Goal: Task Accomplishment & Management: Manage account settings

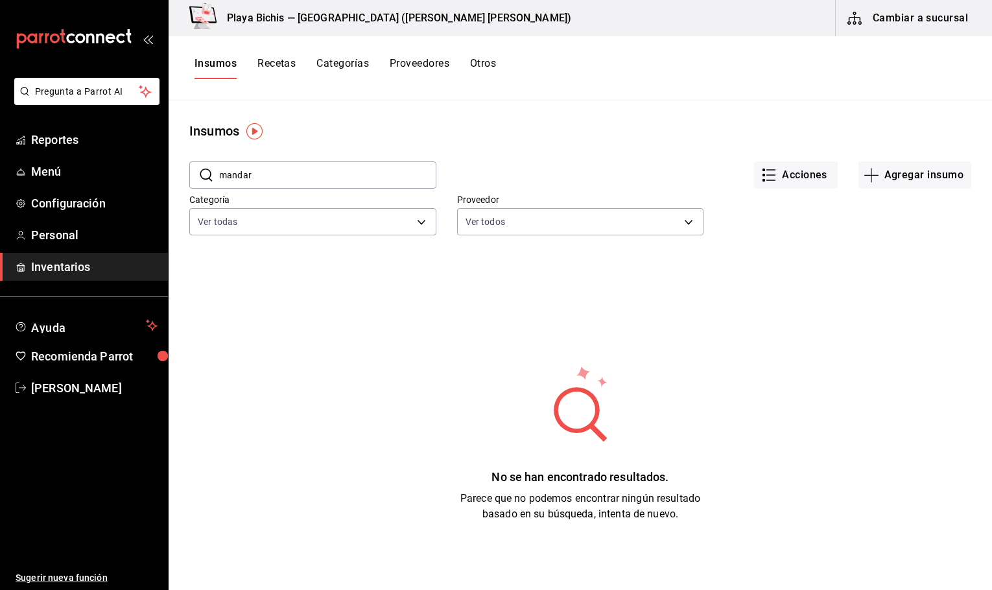
click at [273, 176] on input "mandar" at bounding box center [327, 175] width 217 height 26
drag, startPoint x: 273, startPoint y: 176, endPoint x: 158, endPoint y: 161, distance: 116.4
click at [156, 171] on div "Pregunta a Parrot AI Reportes Menú Configuración Personal Inventarios Ayuda Rec…" at bounding box center [496, 290] width 992 height 581
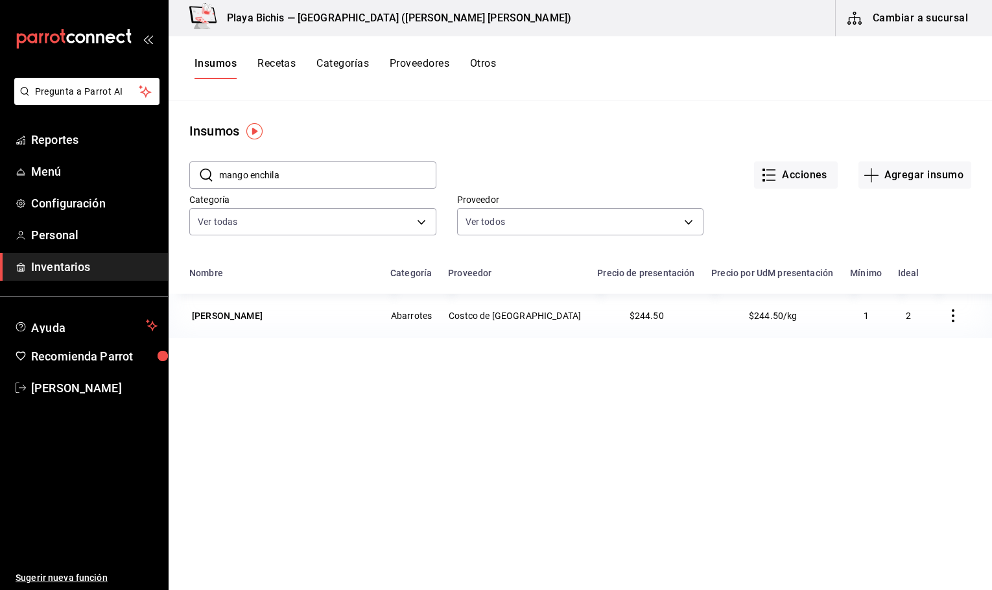
click at [947, 316] on icon "button" at bounding box center [953, 315] width 13 height 13
click at [916, 317] on span "Eliminar" at bounding box center [904, 316] width 33 height 10
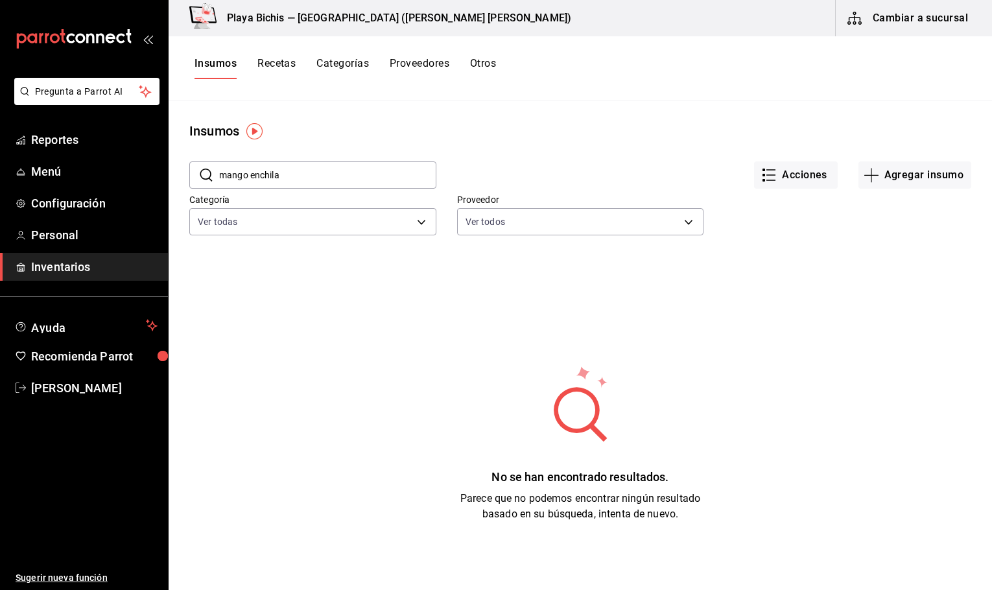
click at [308, 175] on input "mango enchila" at bounding box center [327, 175] width 217 height 26
drag, startPoint x: 310, startPoint y: 175, endPoint x: 255, endPoint y: 174, distance: 55.1
click at [284, 175] on input "mango enchila" at bounding box center [327, 175] width 217 height 26
drag, startPoint x: 303, startPoint y: 176, endPoint x: 107, endPoint y: 188, distance: 196.2
click at [107, 188] on div "Pregunta a Parrot AI Reportes Menú Configuración Personal Inventarios Ayuda Rec…" at bounding box center [496, 290] width 992 height 581
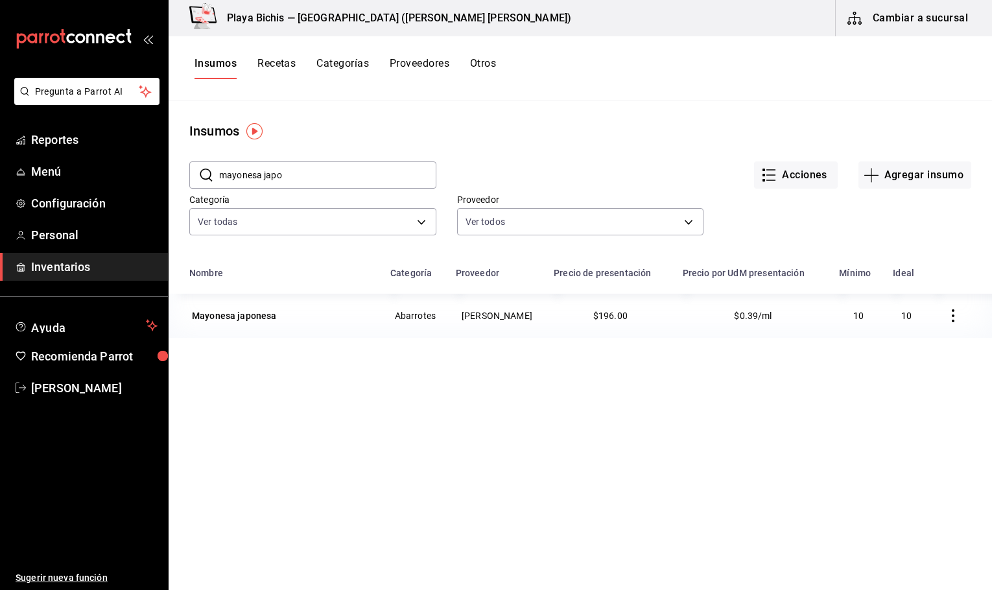
click at [947, 318] on icon "button" at bounding box center [953, 315] width 13 height 13
click at [896, 320] on span "Eliminar" at bounding box center [904, 316] width 33 height 10
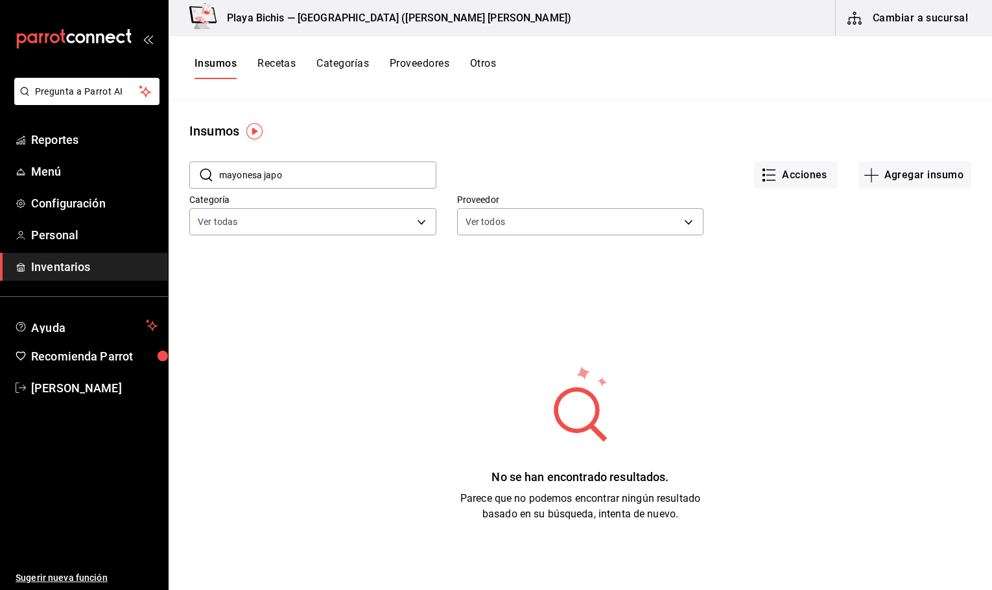
drag, startPoint x: 293, startPoint y: 182, endPoint x: 193, endPoint y: 187, distance: 100.7
click at [189, 187] on div "​ mayonesa japo ​" at bounding box center [312, 174] width 247 height 27
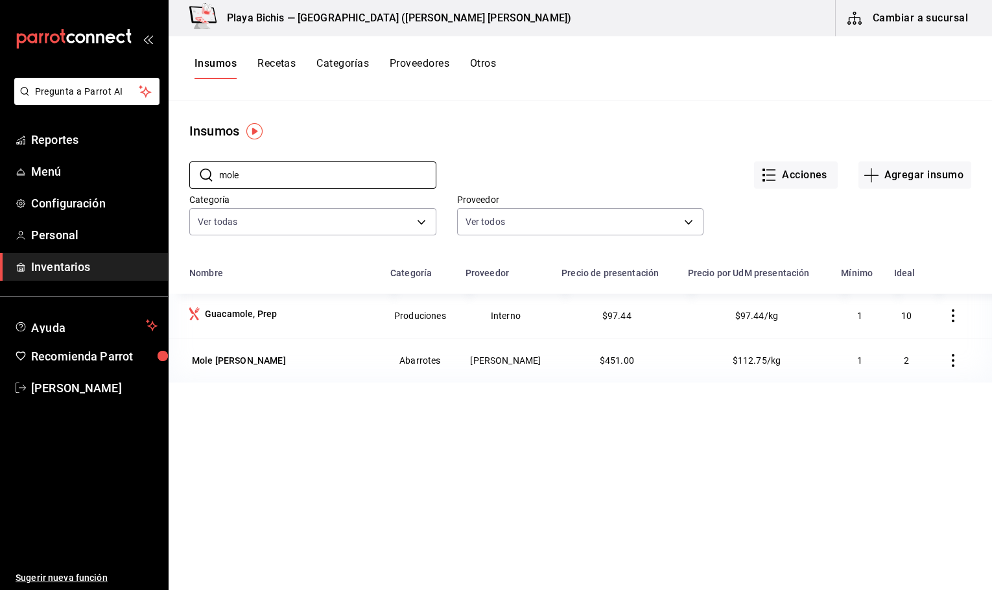
click at [947, 362] on icon "button" at bounding box center [953, 360] width 13 height 13
click at [916, 362] on span "Eliminar" at bounding box center [904, 361] width 33 height 10
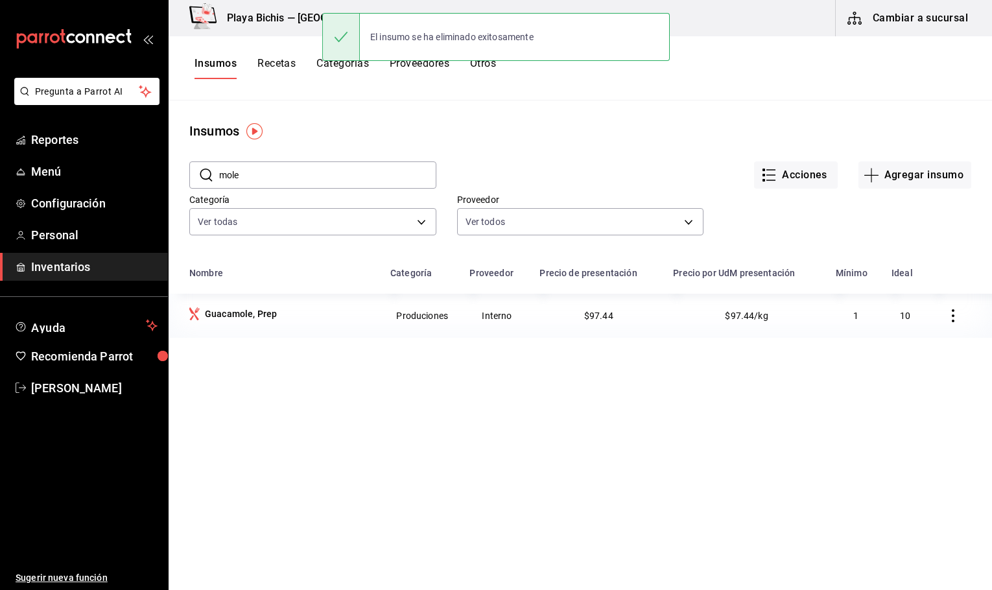
click at [284, 178] on input "mole" at bounding box center [327, 175] width 217 height 26
drag, startPoint x: 282, startPoint y: 178, endPoint x: 178, endPoint y: 178, distance: 103.8
click at [178, 178] on div "​ mole ​ Acciones Agregar insumo Categoría Ver todas 0381c52f-9b45-4fec-899c-a7…" at bounding box center [581, 200] width 824 height 119
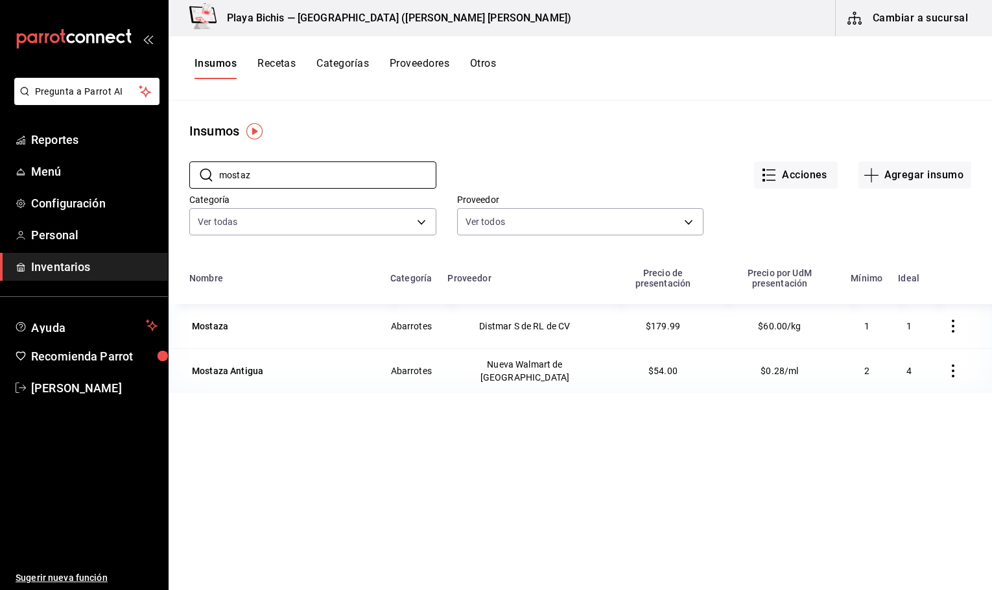
click at [947, 364] on icon "button" at bounding box center [953, 370] width 13 height 13
click at [902, 362] on span "Eliminar" at bounding box center [904, 361] width 33 height 10
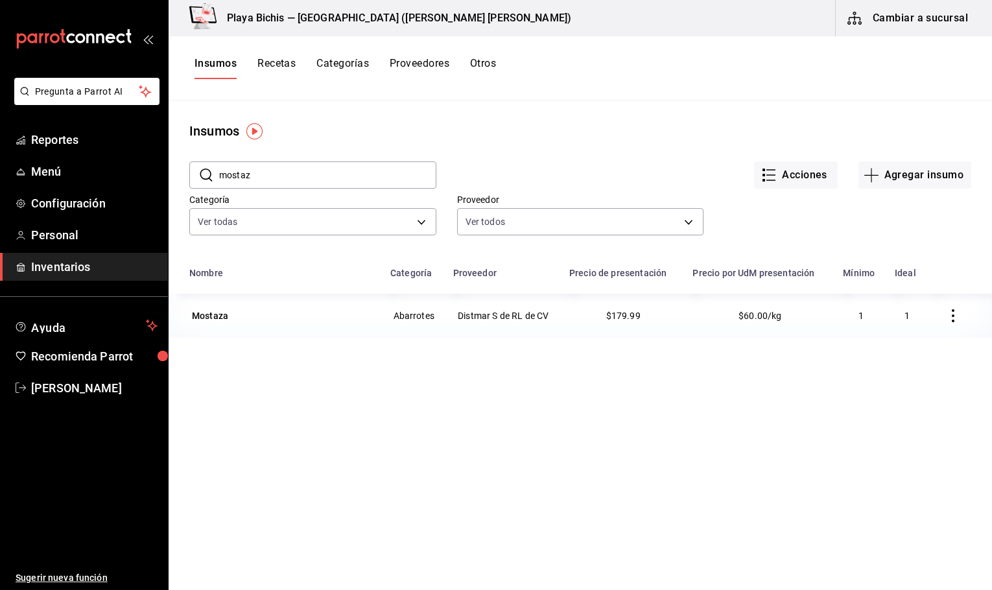
click at [310, 179] on input "mostaz" at bounding box center [327, 175] width 217 height 26
drag, startPoint x: 308, startPoint y: 180, endPoint x: 154, endPoint y: 166, distance: 154.9
click at [154, 166] on div "Pregunta a Parrot AI Reportes Menú Configuración Personal Inventarios Ayuda Rec…" at bounding box center [496, 290] width 992 height 581
click at [952, 311] on icon "button" at bounding box center [953, 315] width 3 height 13
click at [893, 316] on span "Eliminar" at bounding box center [904, 316] width 33 height 10
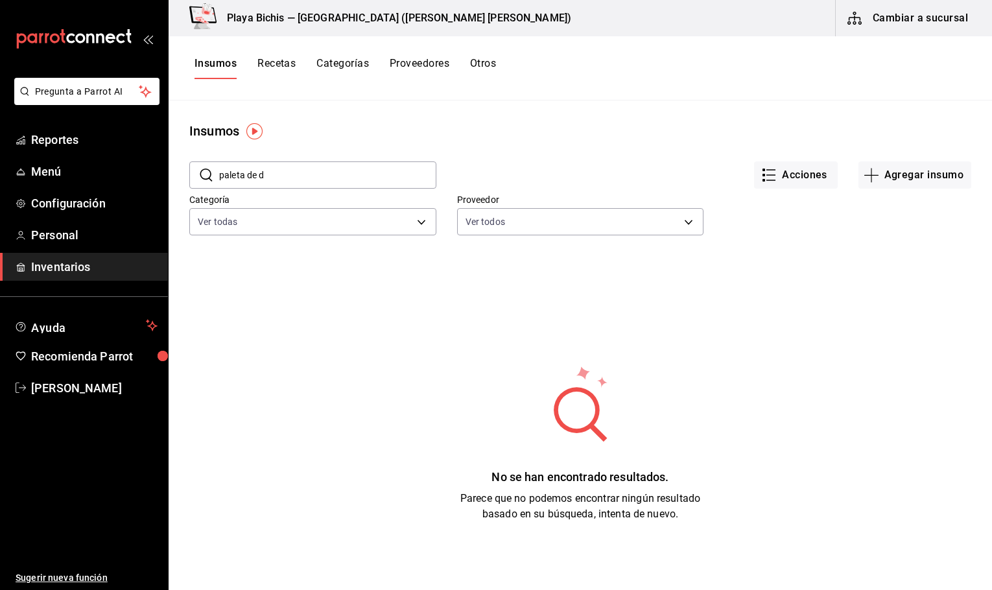
click at [344, 165] on input "paleta de d" at bounding box center [327, 175] width 217 height 26
drag, startPoint x: 346, startPoint y: 167, endPoint x: 164, endPoint y: 174, distance: 182.3
click at [165, 174] on div "Pregunta a Parrot AI Reportes Menú Configuración Personal Inventarios Ayuda Rec…" at bounding box center [496, 290] width 992 height 581
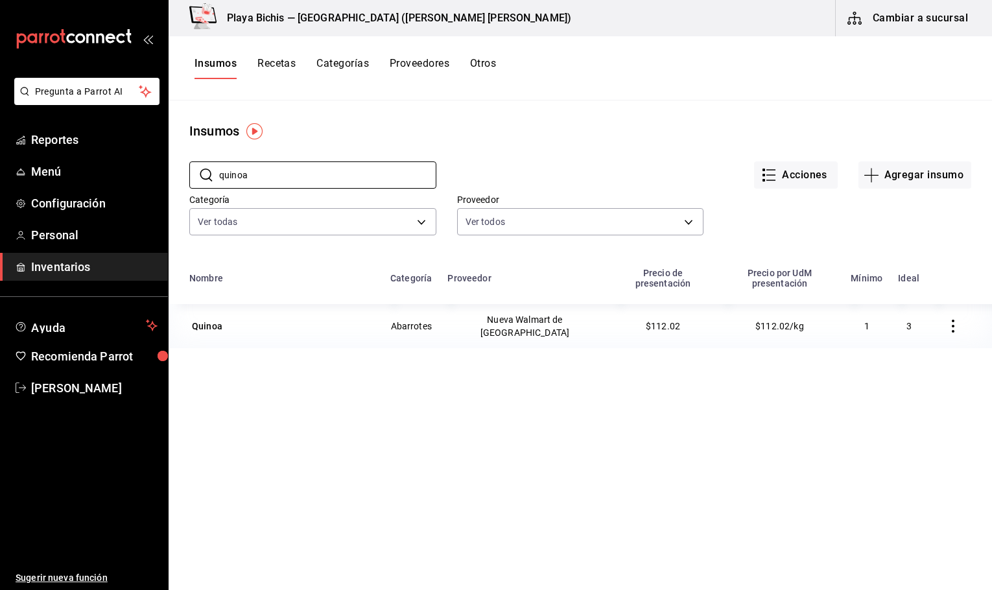
click at [952, 320] on icon "button" at bounding box center [953, 326] width 3 height 13
click at [892, 318] on span "Eliminar" at bounding box center [904, 316] width 33 height 10
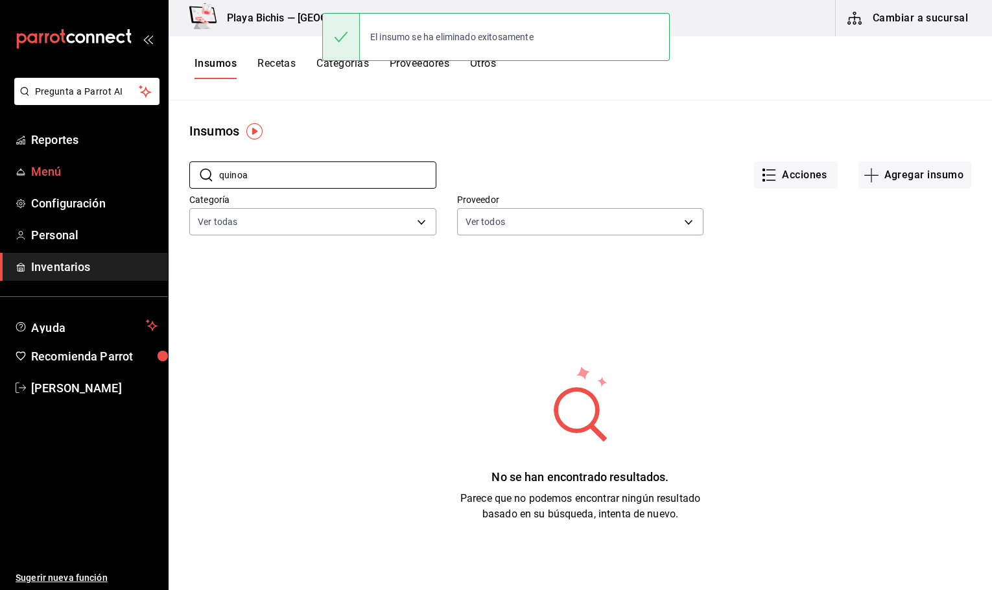
drag, startPoint x: 289, startPoint y: 169, endPoint x: 117, endPoint y: 164, distance: 172.6
click at [117, 164] on div "Pregunta a Parrot AI Reportes Menú Configuración Personal Inventarios Ayuda Rec…" at bounding box center [496, 290] width 992 height 581
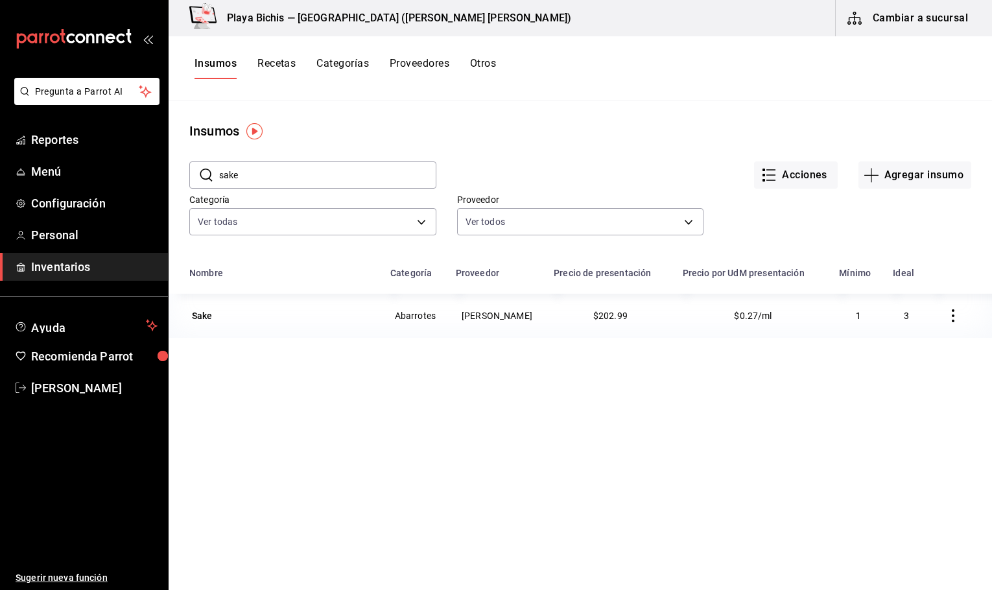
click at [939, 315] on button "button" at bounding box center [953, 316] width 29 height 29
click at [897, 320] on span "Eliminar" at bounding box center [904, 316] width 33 height 10
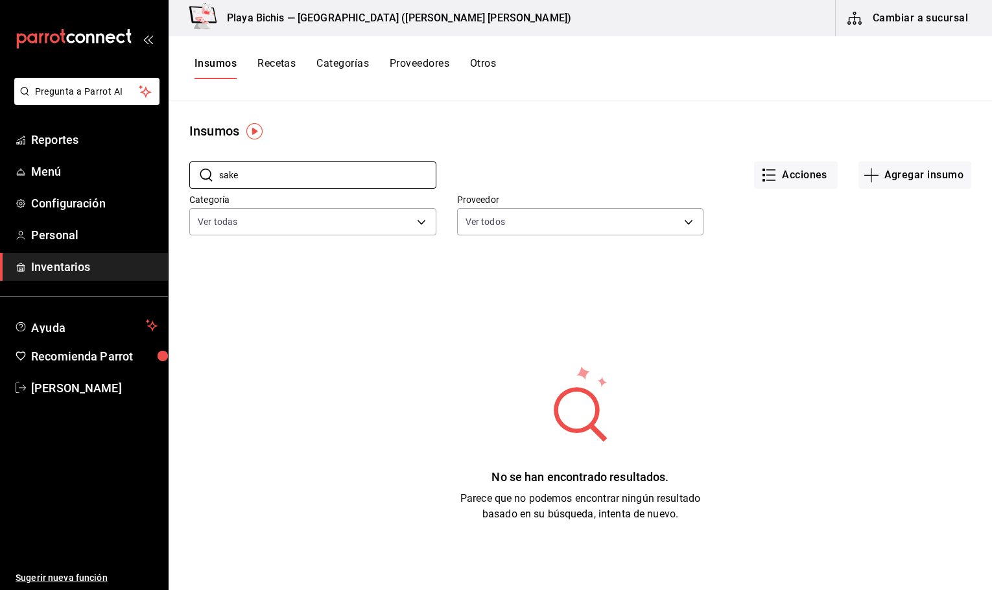
drag, startPoint x: 295, startPoint y: 171, endPoint x: 188, endPoint y: 202, distance: 111.6
click at [213, 202] on div "​ sake ​ Acciones Agregar insumo Categoría Ver todas 0381c52f-9b45-4fec-899c-a7…" at bounding box center [581, 200] width 824 height 119
click at [281, 182] on input "sake" at bounding box center [327, 175] width 217 height 26
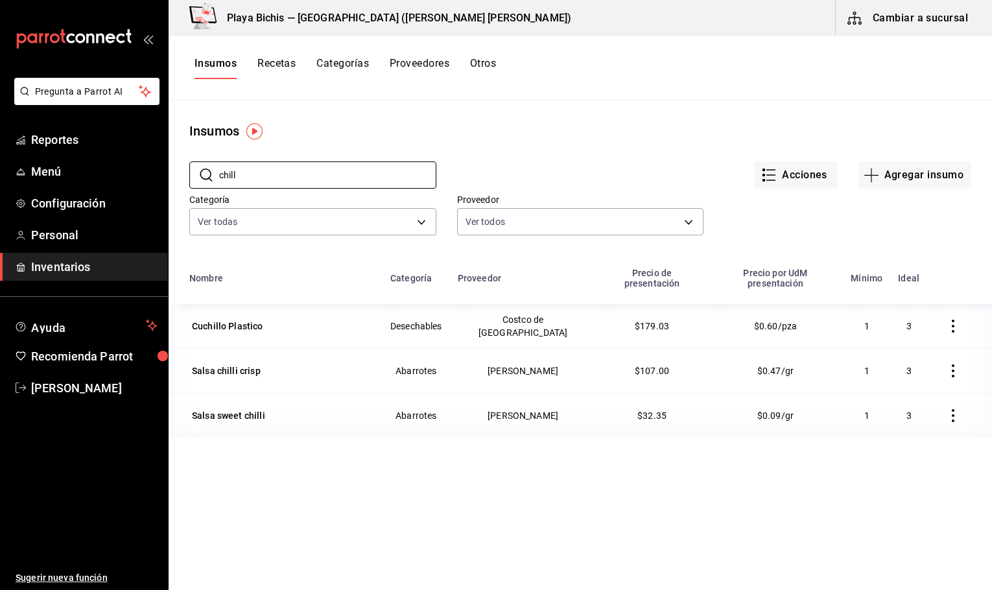
click at [952, 364] on icon "button" at bounding box center [953, 370] width 3 height 13
click at [881, 361] on span "Eliminar" at bounding box center [892, 361] width 56 height 16
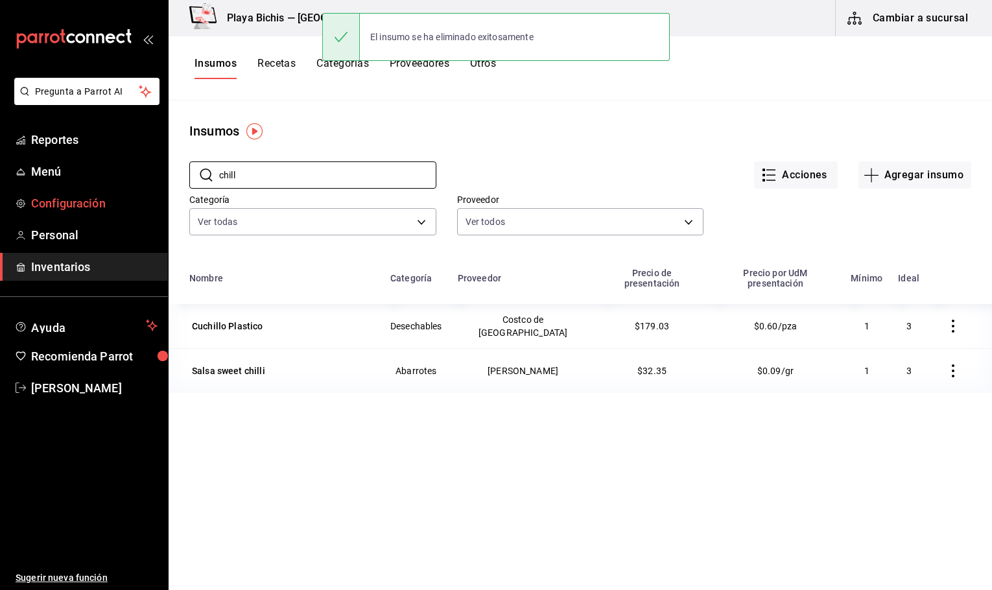
drag, startPoint x: 279, startPoint y: 183, endPoint x: 155, endPoint y: 190, distance: 124.7
click at [155, 190] on div "Pregunta a Parrot AI Reportes Menú Configuración Personal Inventarios Ayuda Rec…" at bounding box center [496, 290] width 992 height 581
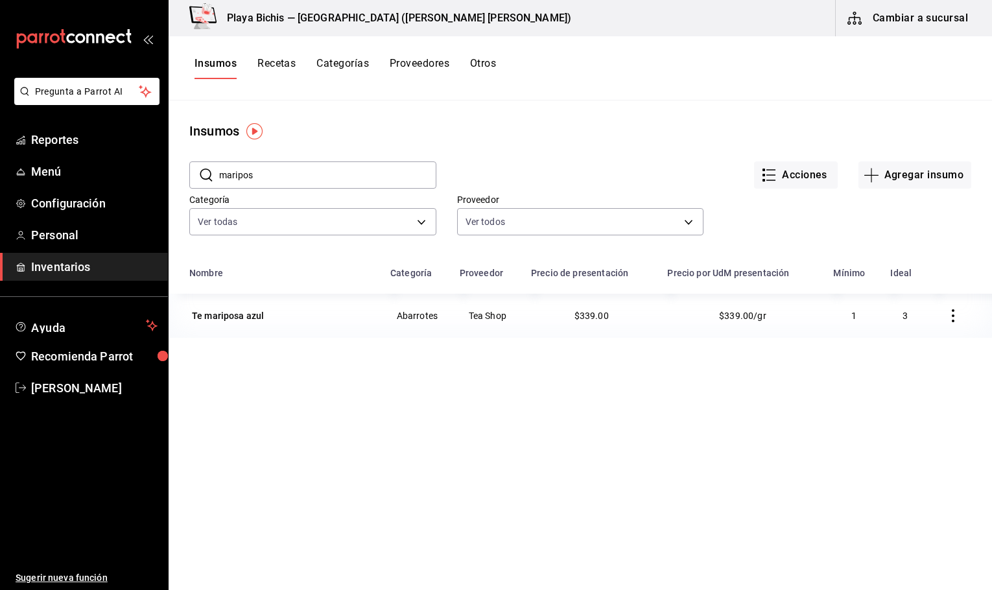
click at [947, 314] on button "button" at bounding box center [953, 316] width 29 height 29
click at [899, 321] on span "Eliminar" at bounding box center [904, 316] width 33 height 10
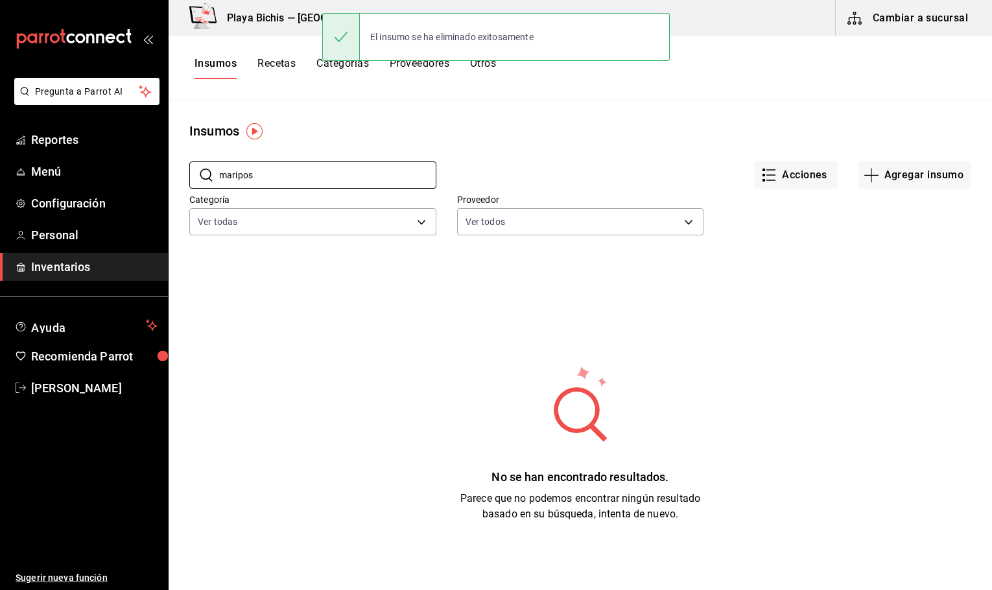
drag, startPoint x: 267, startPoint y: 173, endPoint x: 187, endPoint y: 183, distance: 80.3
click at [188, 183] on div "​ maripos ​ Acciones Agregar insumo Categoría Ver todas 0381c52f-9b45-4fec-899c…" at bounding box center [581, 200] width 824 height 119
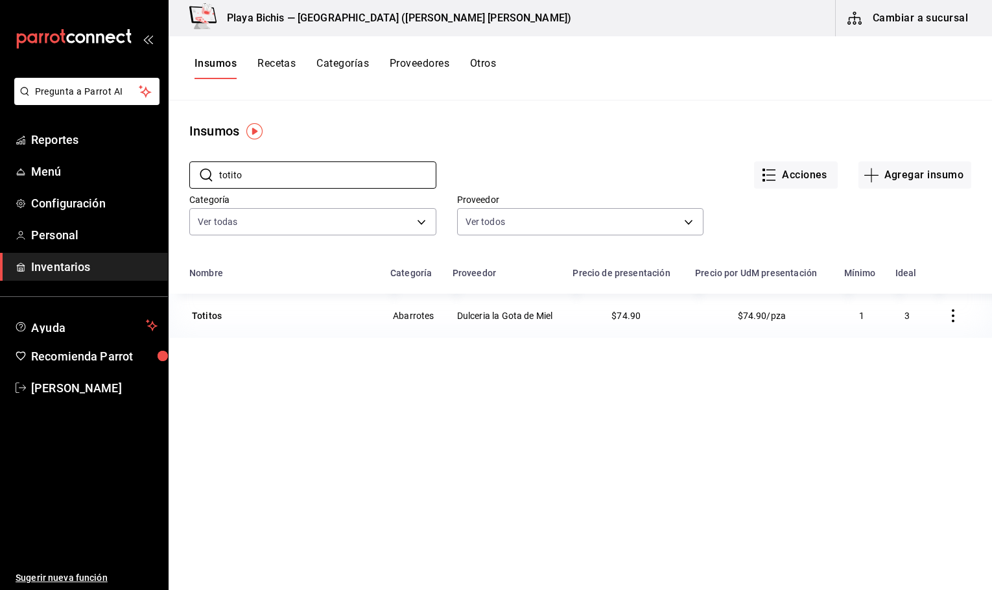
click at [947, 320] on icon "button" at bounding box center [953, 315] width 13 height 13
click at [883, 320] on span "Eliminar" at bounding box center [892, 317] width 56 height 16
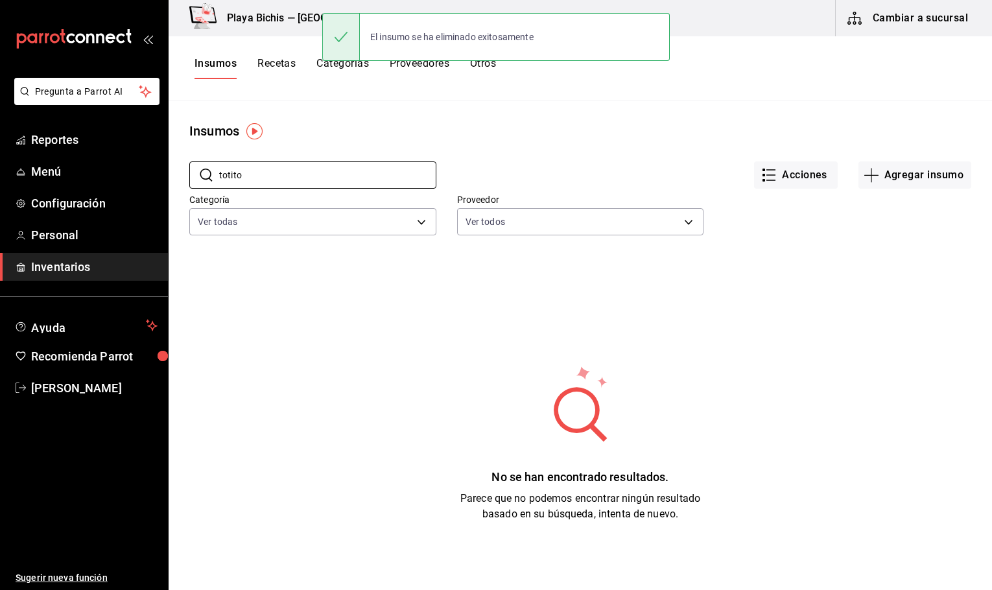
drag, startPoint x: 294, startPoint y: 179, endPoint x: 184, endPoint y: 187, distance: 110.5
click at [185, 187] on div "​ totito ​ Acciones Agregar insumo Categoría Ver todas 0381c52f-9b45-4fec-899c-…" at bounding box center [581, 200] width 824 height 119
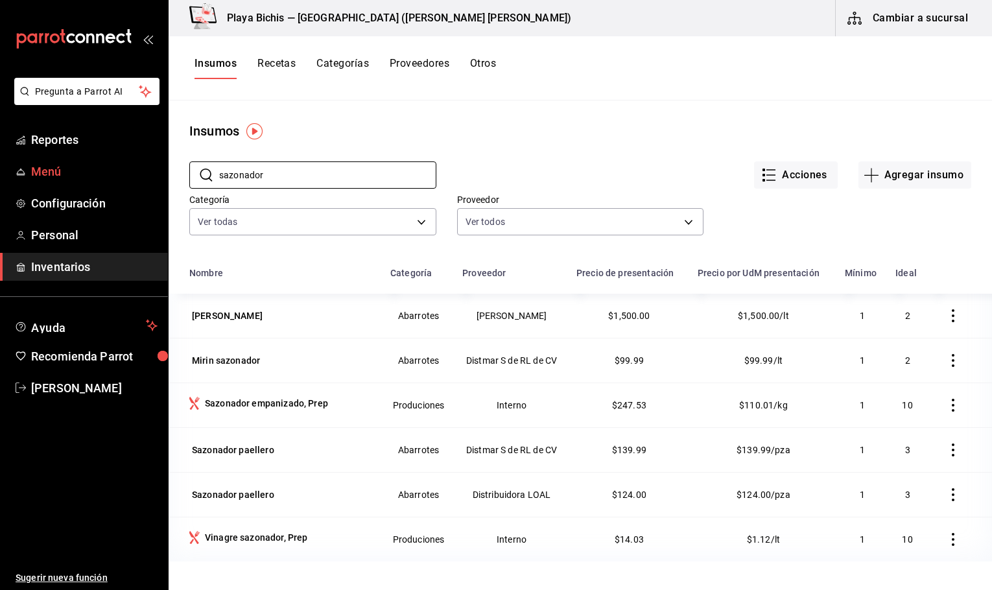
drag, startPoint x: 302, startPoint y: 176, endPoint x: 119, endPoint y: 168, distance: 183.7
click at [121, 174] on div "Pregunta a Parrot AI Reportes Menú Configuración Personal Inventarios Ayuda Rec…" at bounding box center [496, 290] width 992 height 581
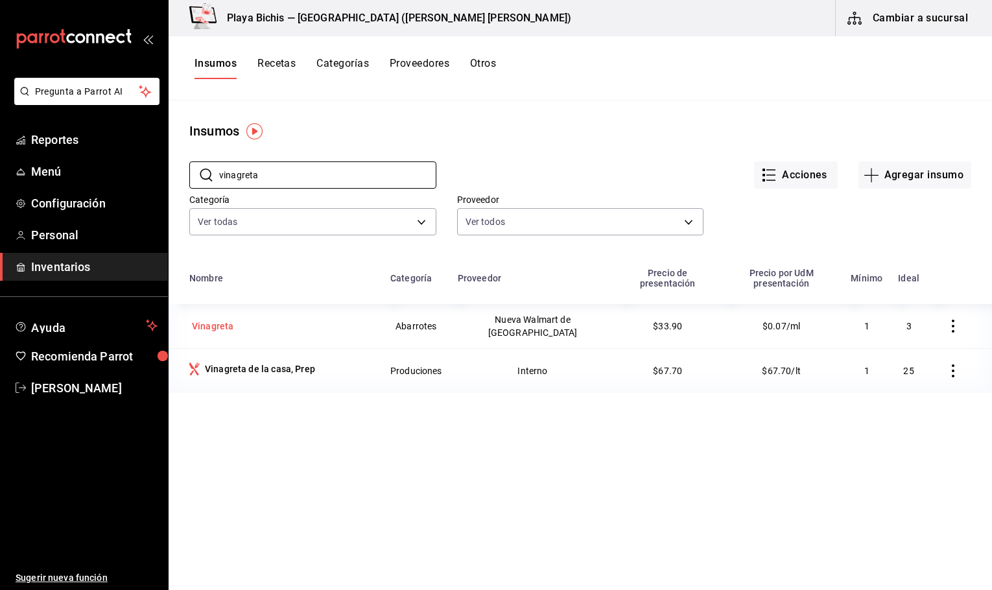
type input "vinagreta"
click at [209, 320] on div "Vinagreta" at bounding box center [213, 326] width 42 height 13
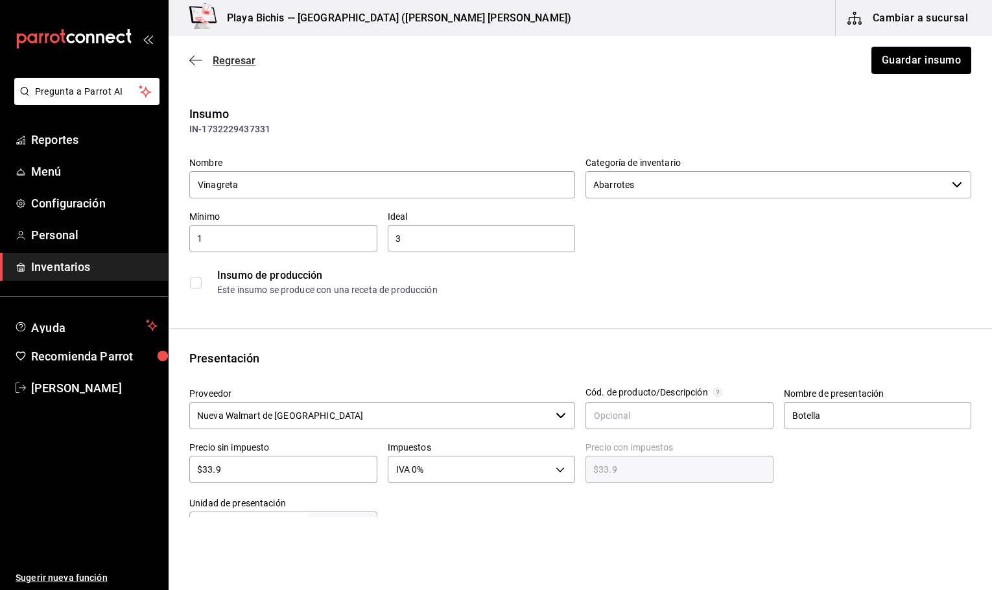
click at [193, 56] on icon "button" at bounding box center [195, 60] width 13 height 12
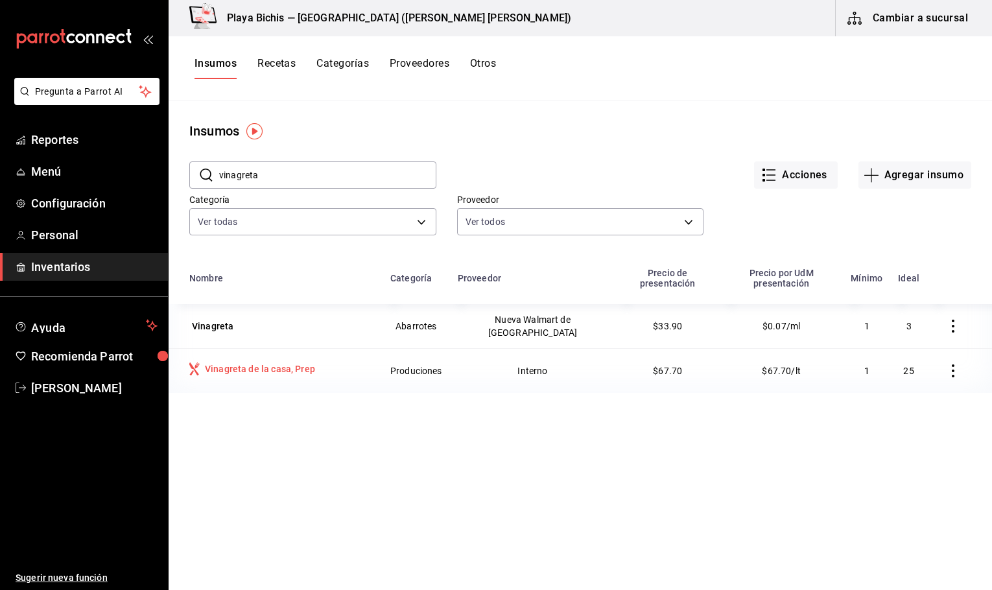
click at [235, 362] on div "Vinagreta de la casa, Prep" at bounding box center [260, 368] width 110 height 13
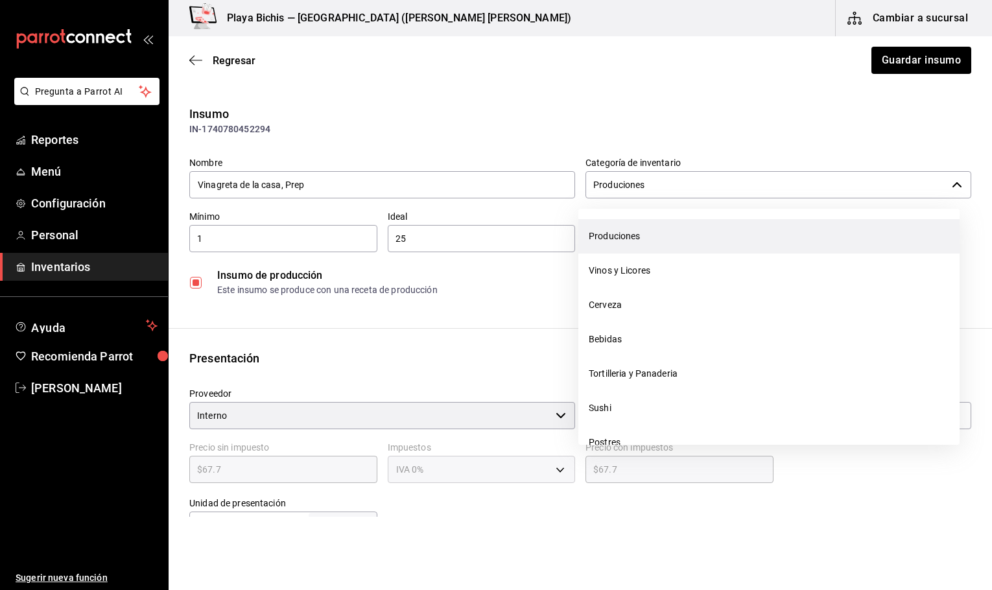
click at [943, 185] on div "Produciones ​" at bounding box center [779, 184] width 386 height 27
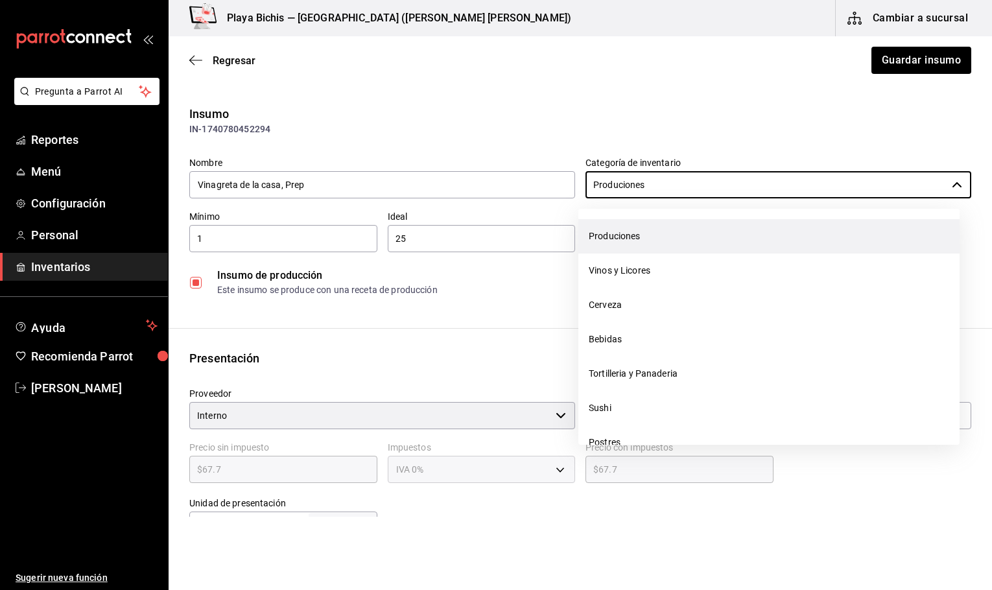
click at [624, 239] on li "Produciones" at bounding box center [768, 236] width 381 height 34
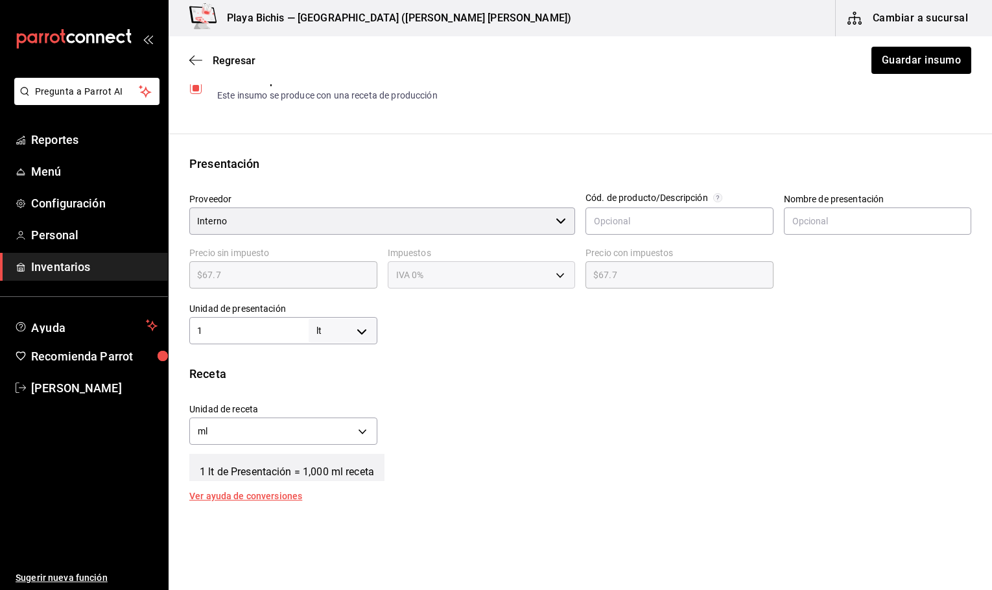
scroll to position [332, 0]
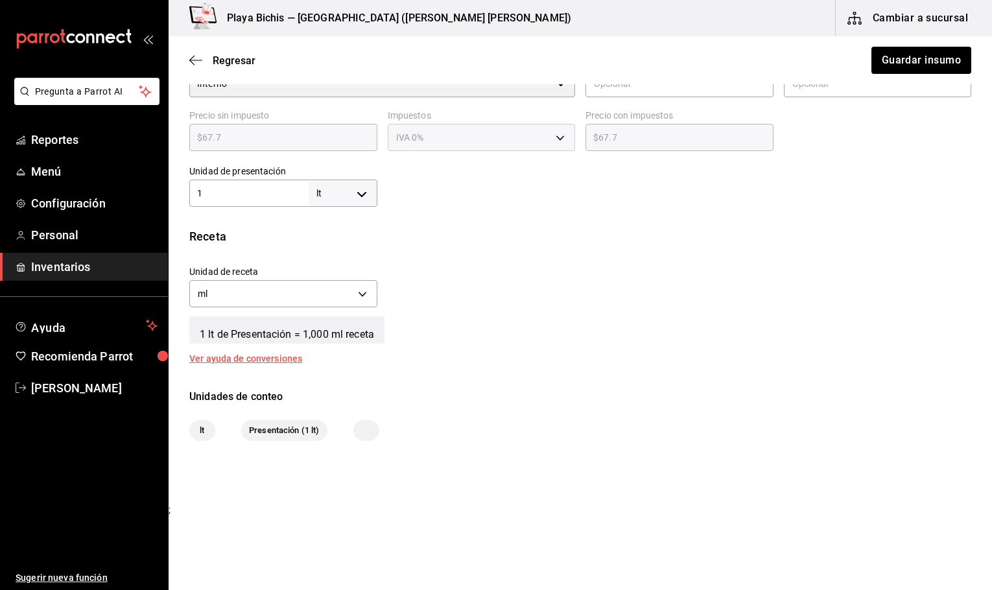
click at [282, 360] on div "Ver ayuda de conversiones" at bounding box center [253, 358] width 128 height 9
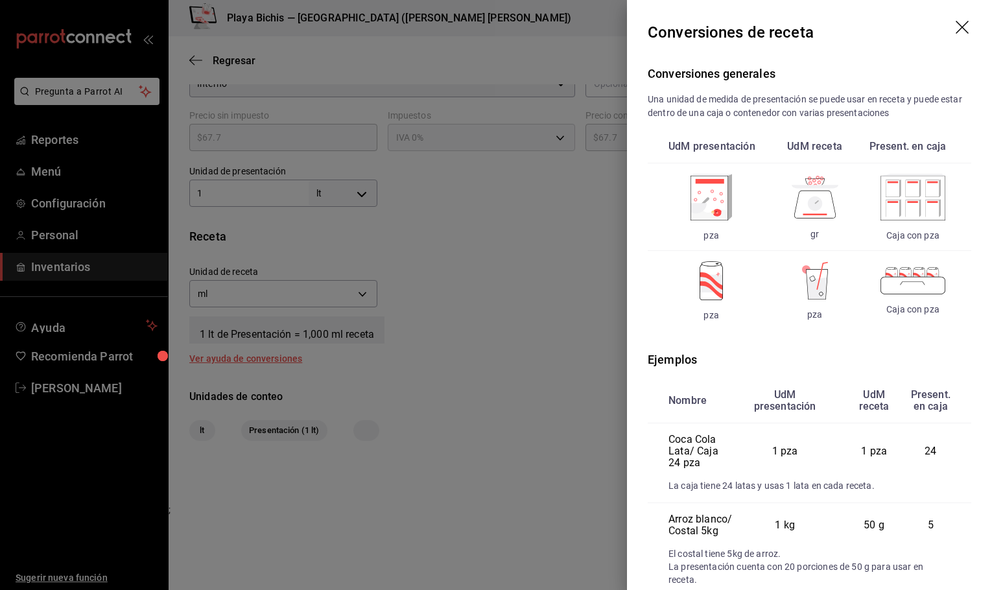
click at [960, 30] on icon "drag" at bounding box center [964, 29] width 16 height 16
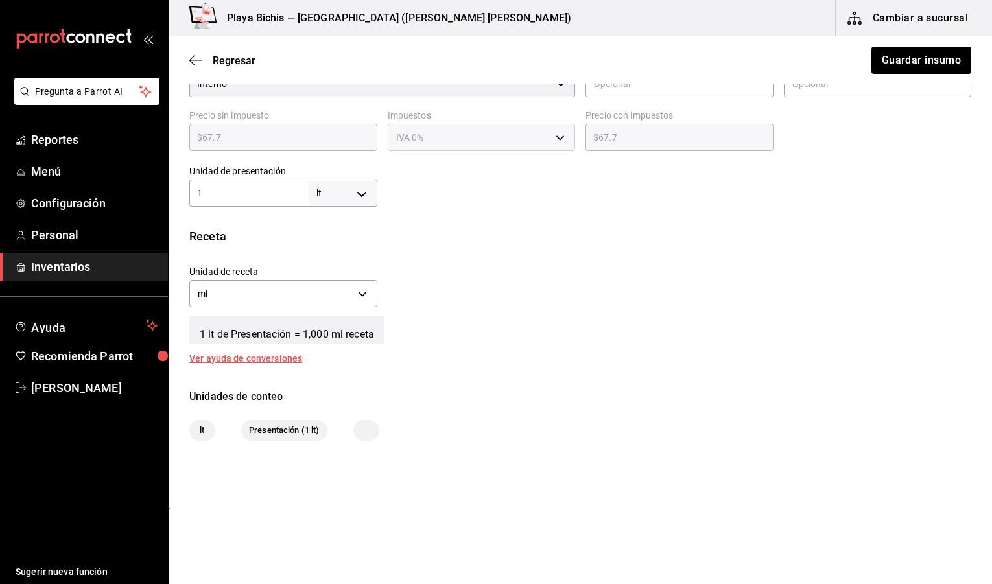
click at [854, 418] on div "Unidades de conteo lt Presentación (1 lt)" at bounding box center [581, 415] width 824 height 52
drag, startPoint x: 2, startPoint y: 112, endPoint x: 10, endPoint y: 113, distance: 8.7
click at [10, 113] on ul "Pregunta a Parrot AI" at bounding box center [84, 102] width 168 height 48
drag, startPoint x: 2, startPoint y: 114, endPoint x: 12, endPoint y: 116, distance: 10.6
click at [12, 116] on ul "Pregunta a Parrot AI" at bounding box center [84, 102] width 168 height 48
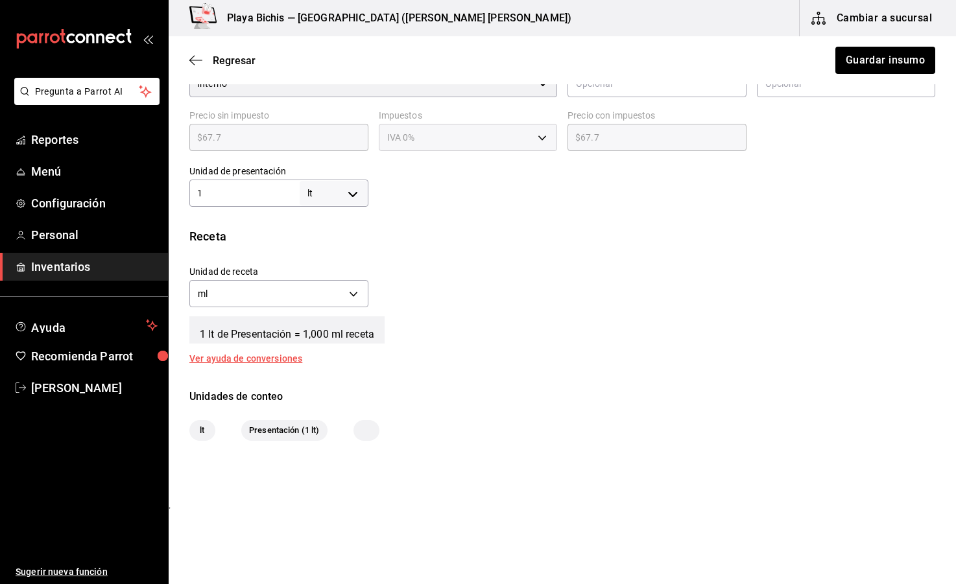
click at [14, 121] on ul "Pregunta a Parrot AI" at bounding box center [84, 102] width 168 height 48
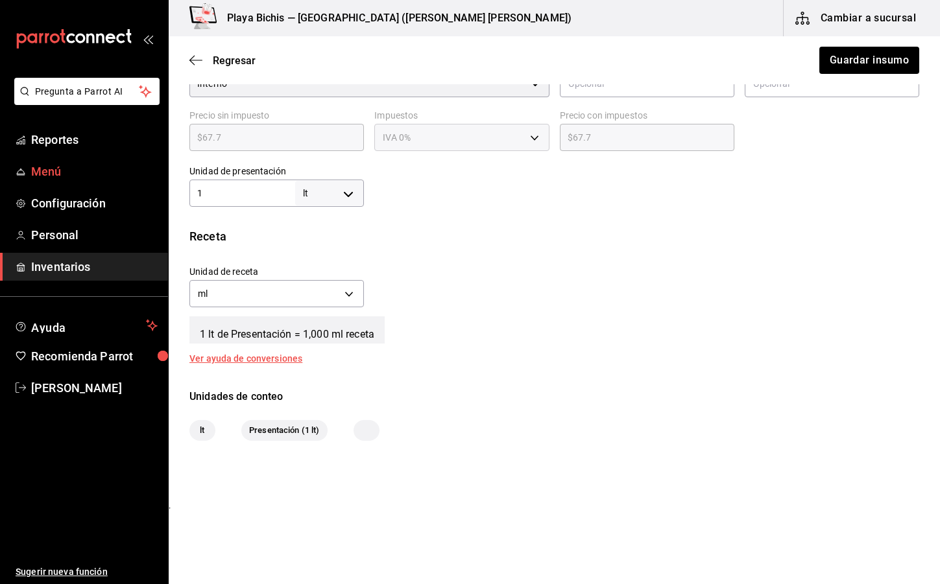
click at [115, 158] on link "Menú" at bounding box center [84, 172] width 168 height 28
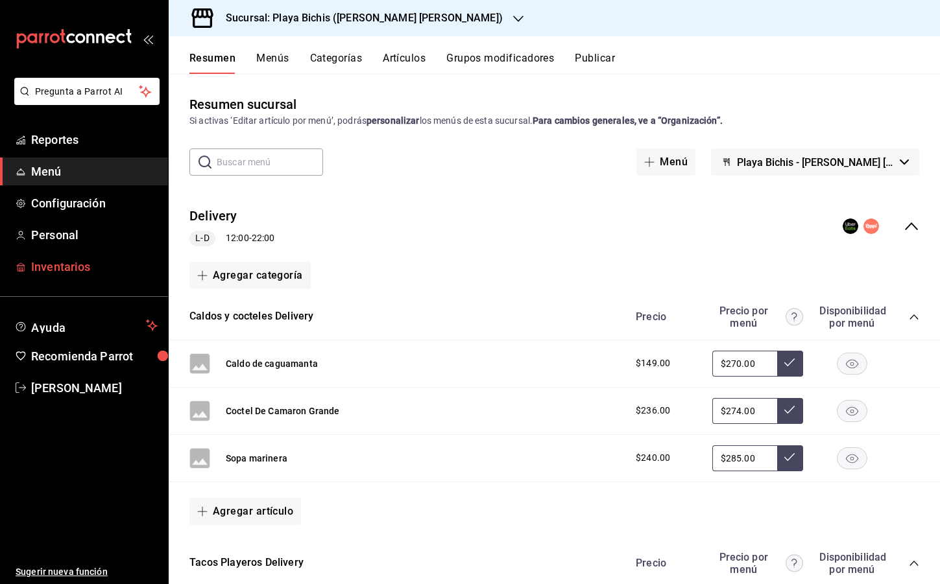
click at [65, 265] on span "Inventarios" at bounding box center [94, 267] width 126 height 18
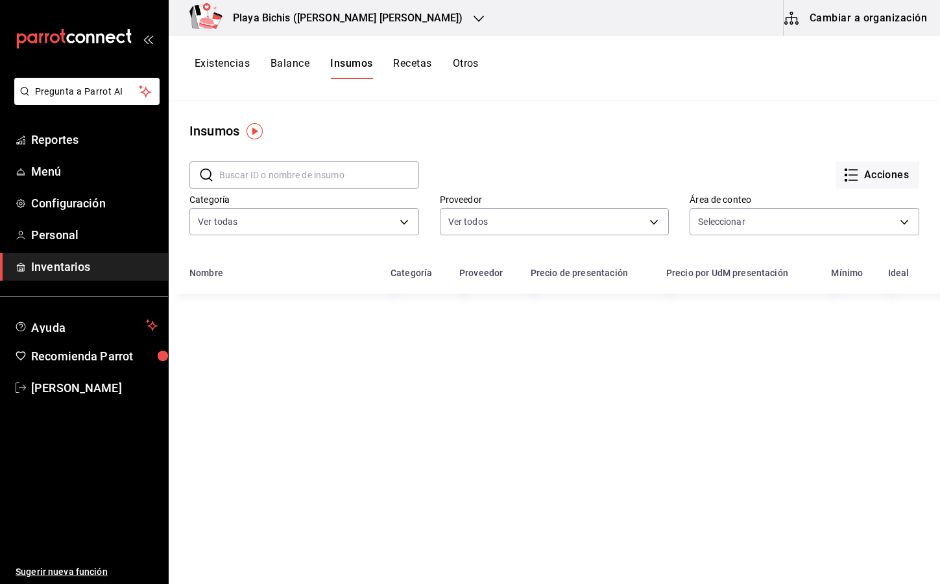
type input "d24bc2c2-1d52-4b97-a6ab-e7dbee8e8875,81cd7a1e-bb70-4666-8dcd-46bc558806b2"
click at [245, 178] on input "text" at bounding box center [319, 175] width 200 height 26
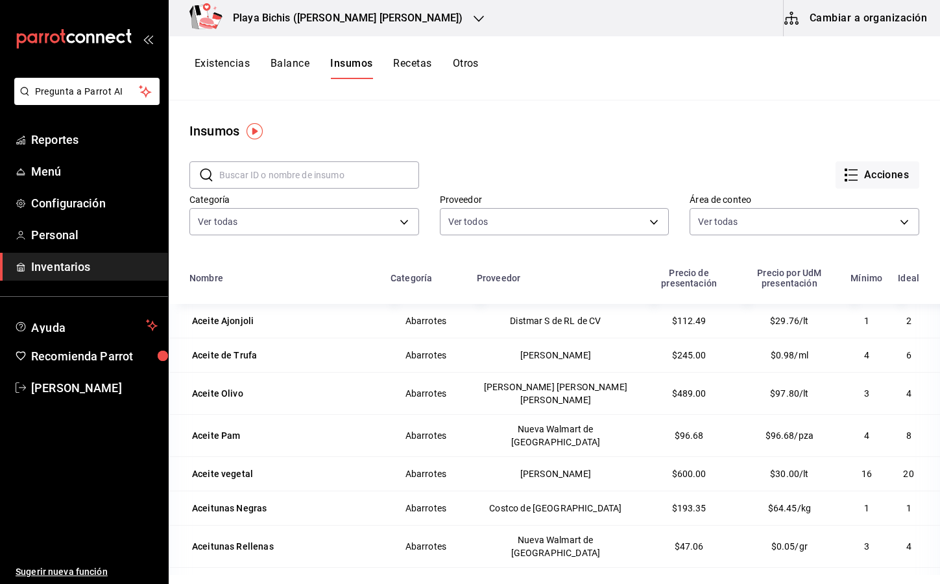
click at [231, 175] on input "text" at bounding box center [319, 175] width 200 height 26
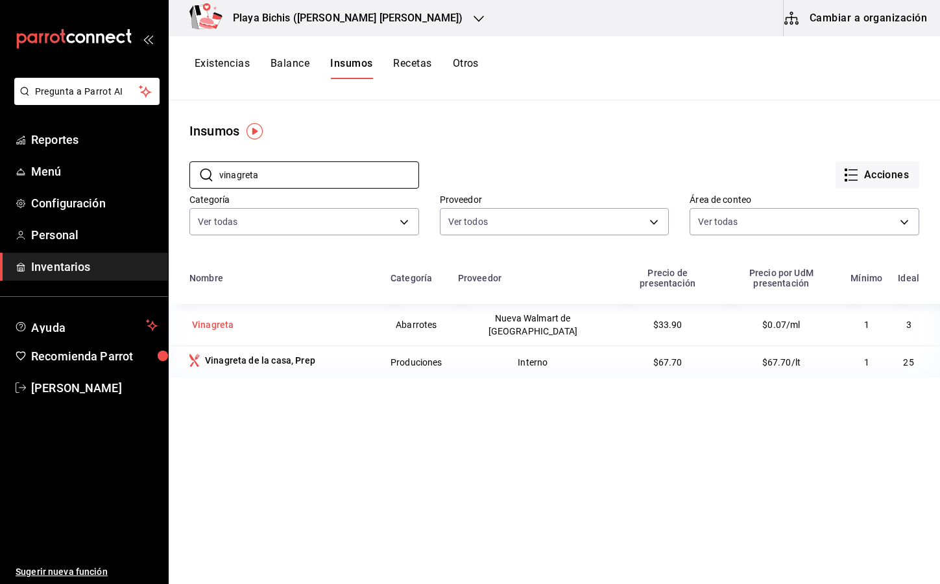
type input "vinagreta"
click at [267, 316] on div "Vinagreta" at bounding box center [281, 325] width 185 height 18
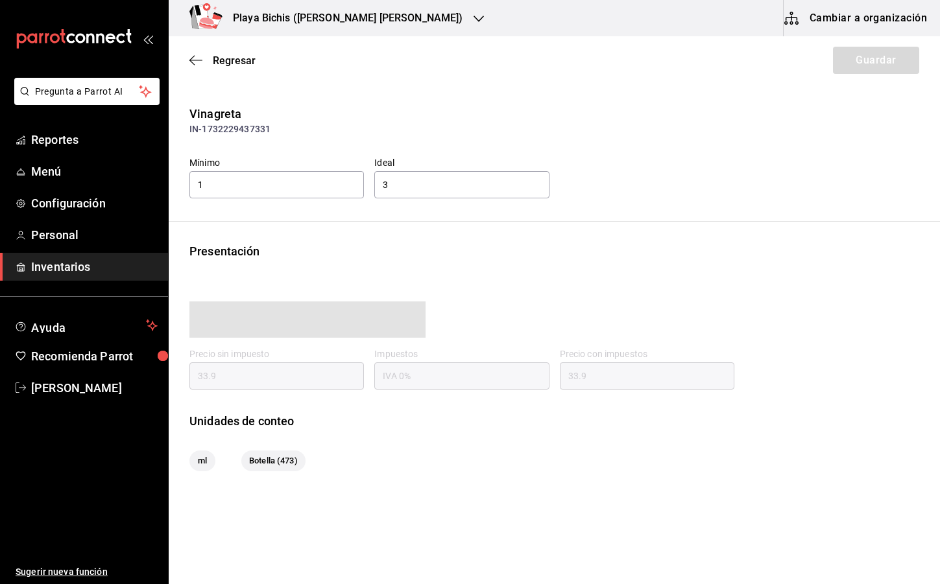
type input "33.90"
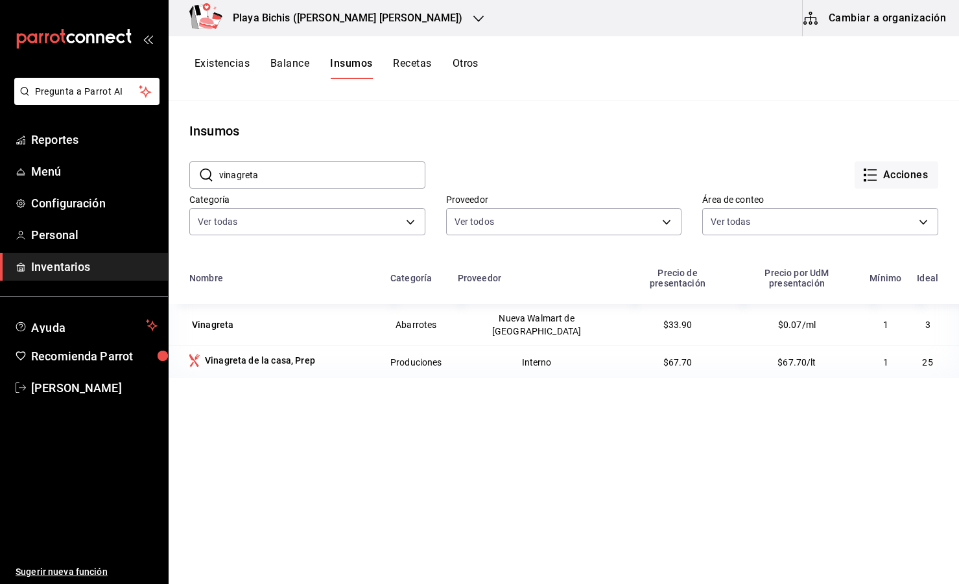
click at [624, 462] on div "Nombre Categoría Proveedor Precio de presentación Precio por UdM presentación M…" at bounding box center [564, 497] width 790 height 474
click at [213, 318] on div "Vinagreta" at bounding box center [213, 324] width 42 height 13
click at [786, 519] on div "Nombre Categoría Proveedor Precio de presentación Precio por UdM presentación M…" at bounding box center [564, 497] width 790 height 474
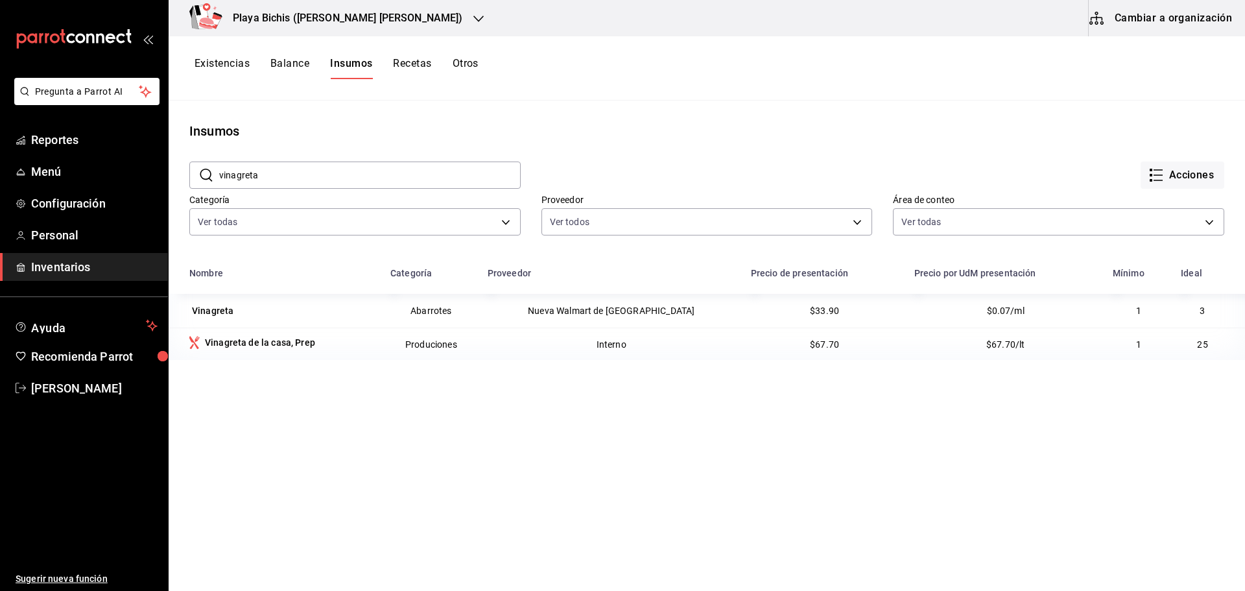
click at [991, 180] on button "Acciones" at bounding box center [1183, 174] width 84 height 27
click at [947, 127] on div at bounding box center [622, 295] width 1245 height 591
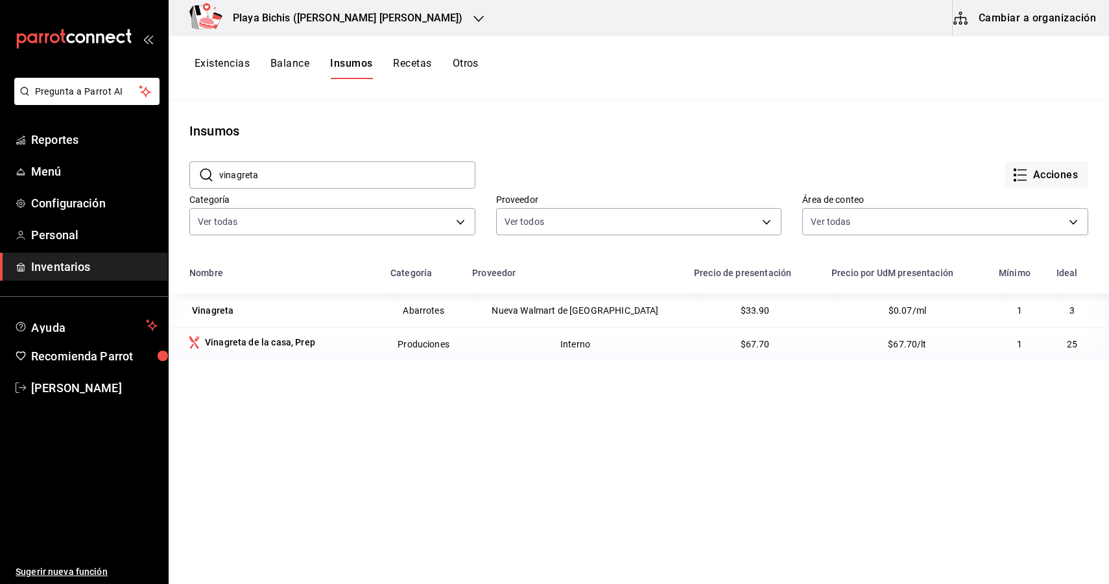
click at [991, 21] on button "Cambiar a organización" at bounding box center [1026, 18] width 146 height 36
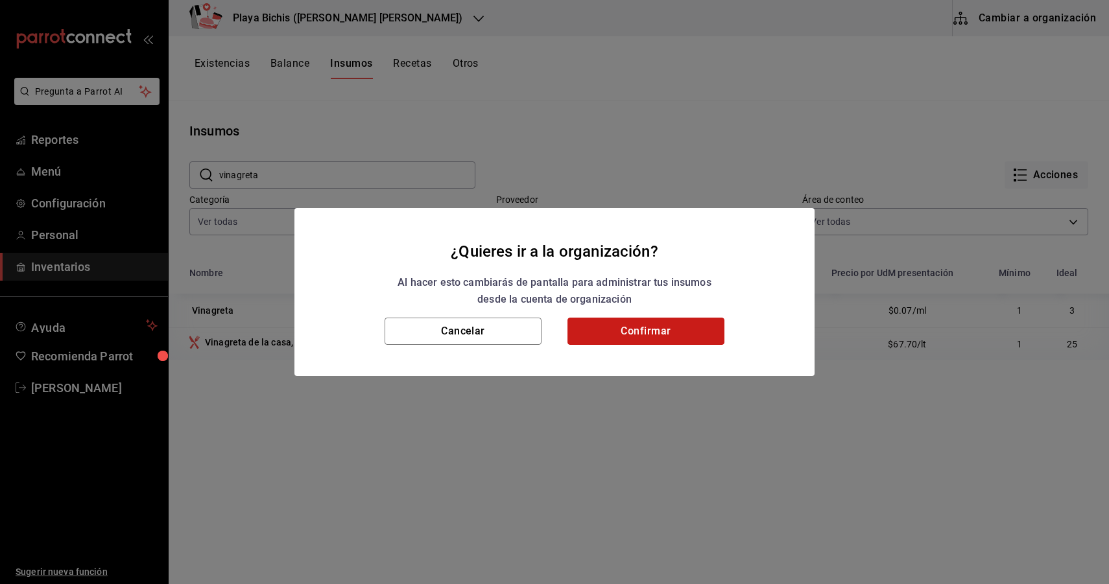
click at [602, 337] on button "Confirmar" at bounding box center [645, 331] width 157 height 27
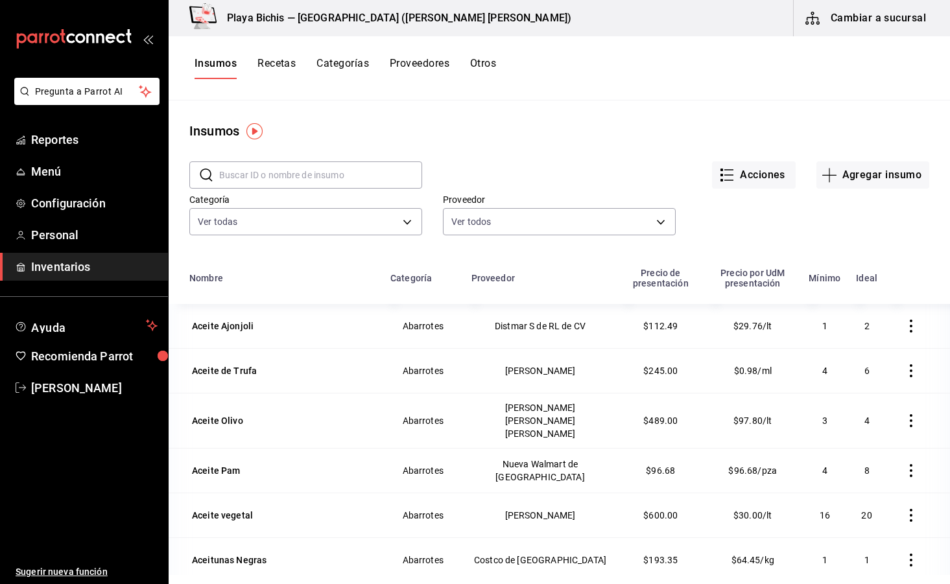
drag, startPoint x: 1, startPoint y: 65, endPoint x: 12, endPoint y: 67, distance: 11.3
click at [12, 67] on div "mailbox folders" at bounding box center [84, 39] width 168 height 78
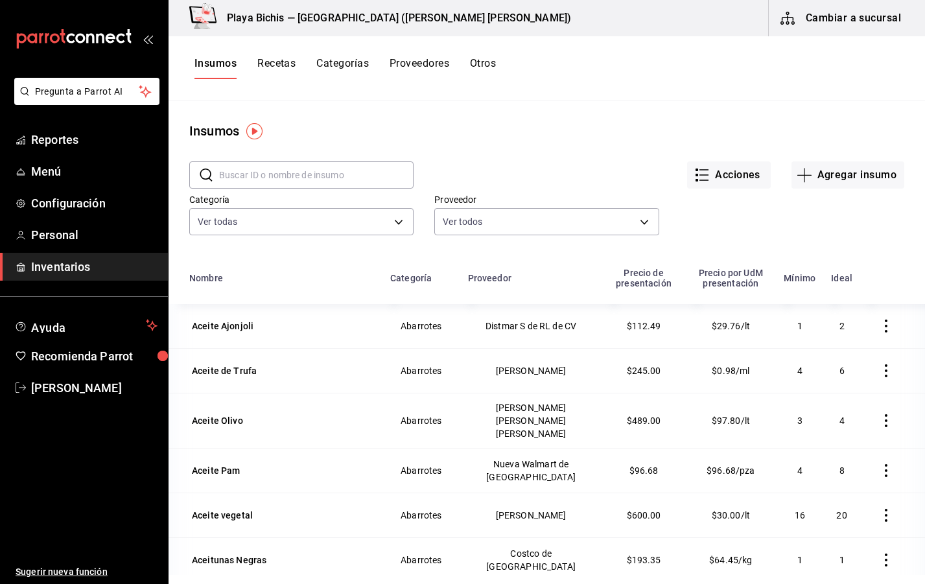
click at [230, 173] on input "text" at bounding box center [316, 175] width 195 height 26
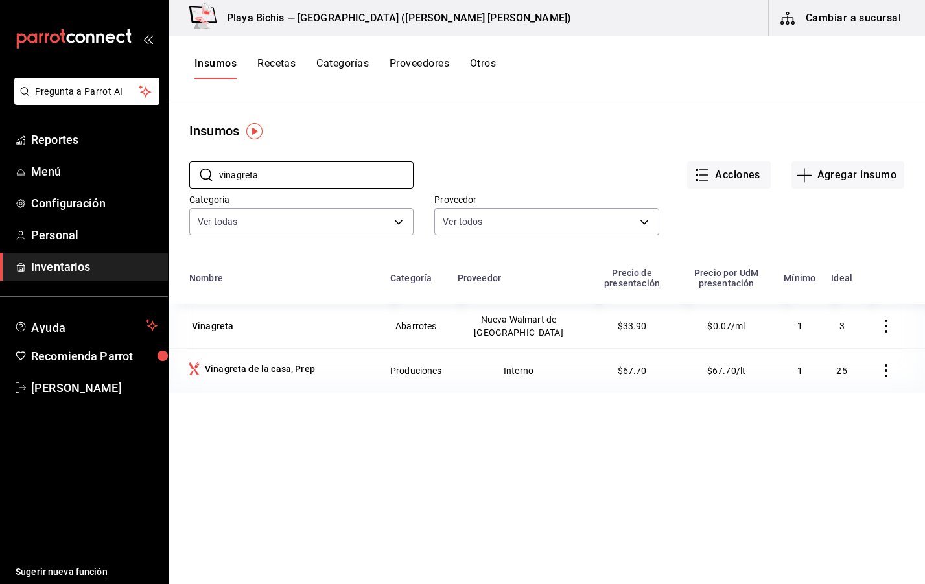
type input "vinagreta"
click at [880, 329] on icon "button" at bounding box center [886, 326] width 13 height 13
click at [841, 326] on span "Eliminar" at bounding box center [837, 327] width 33 height 10
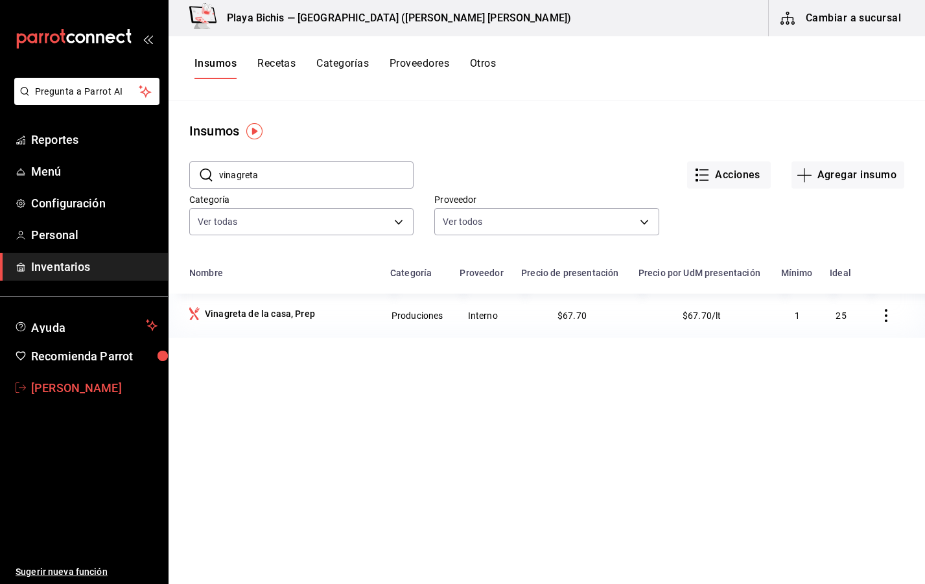
click at [58, 386] on span "[PERSON_NAME]" at bounding box center [94, 388] width 126 height 18
